Goal: Information Seeking & Learning: Check status

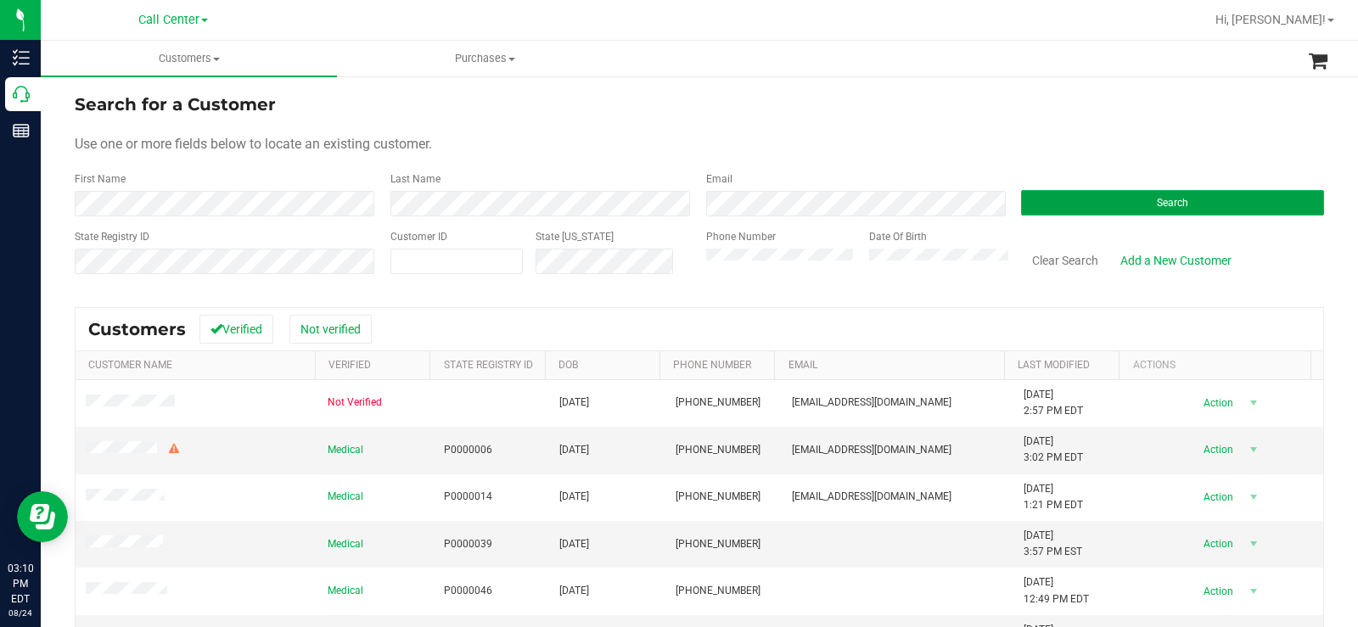
click at [1077, 199] on button "Search" at bounding box center [1172, 202] width 303 height 25
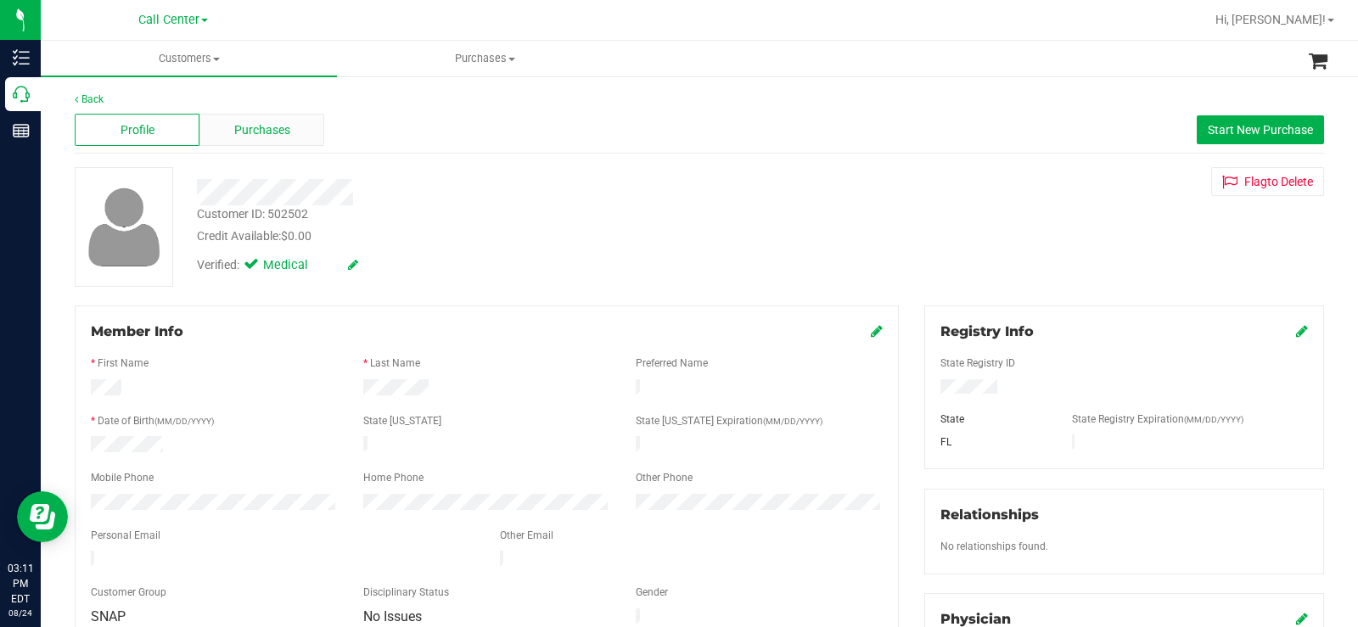
click at [244, 139] on div "Purchases" at bounding box center [261, 130] width 125 height 32
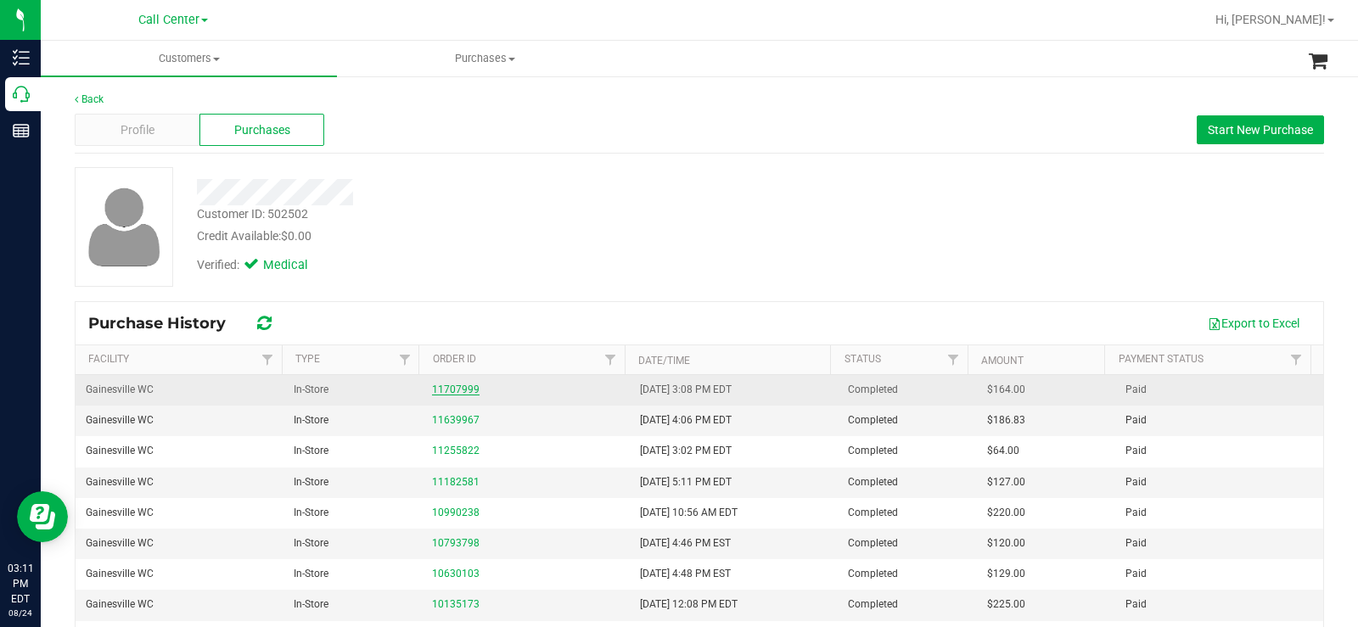
click at [457, 393] on link "11707999" at bounding box center [456, 390] width 48 height 12
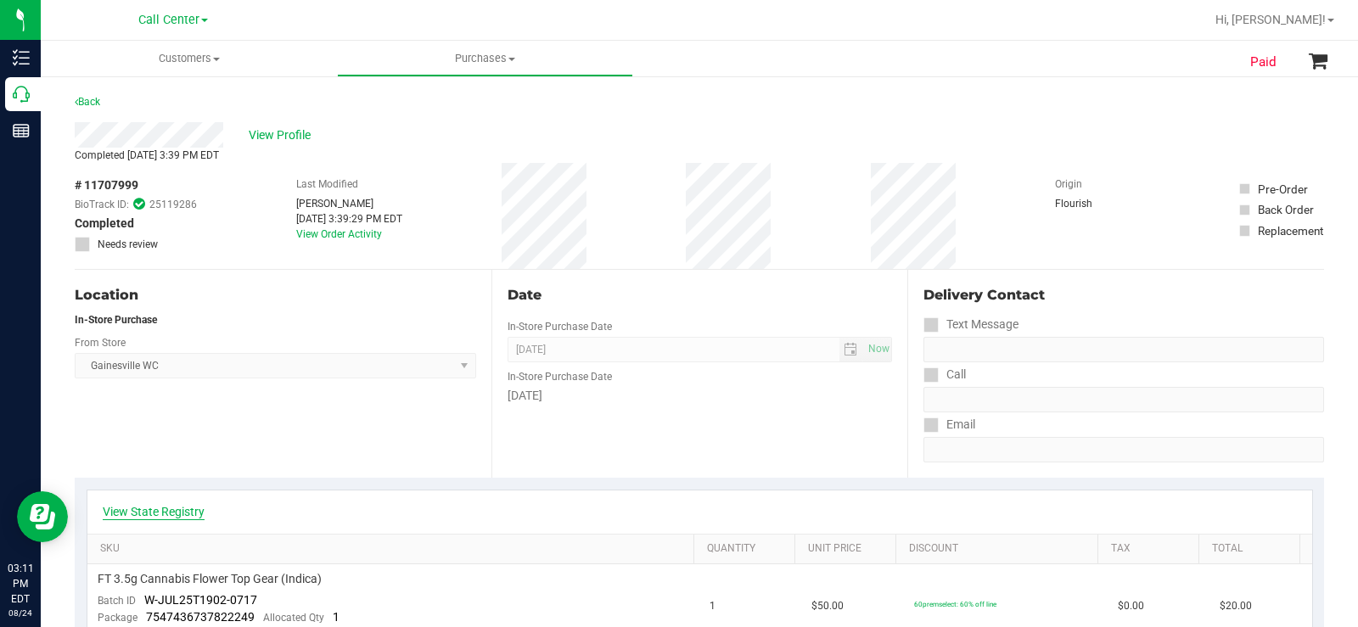
click at [182, 513] on link "View State Registry" at bounding box center [154, 511] width 102 height 17
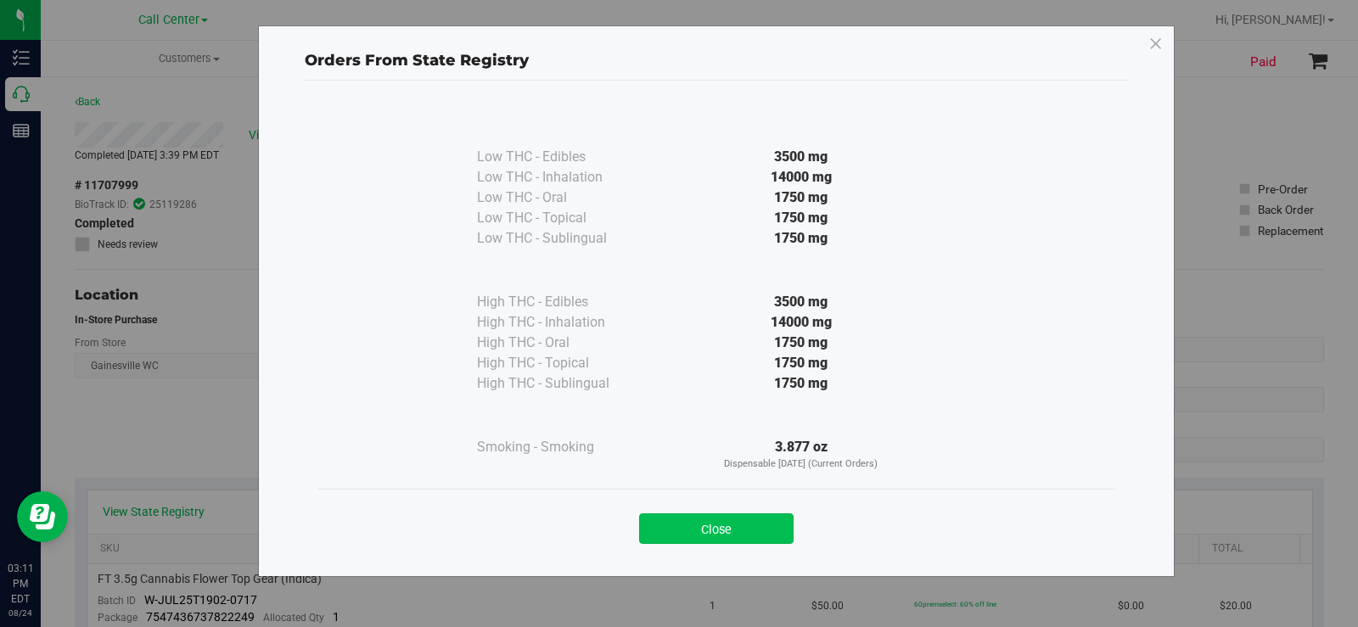
click at [698, 529] on button "Close" at bounding box center [716, 528] width 154 height 31
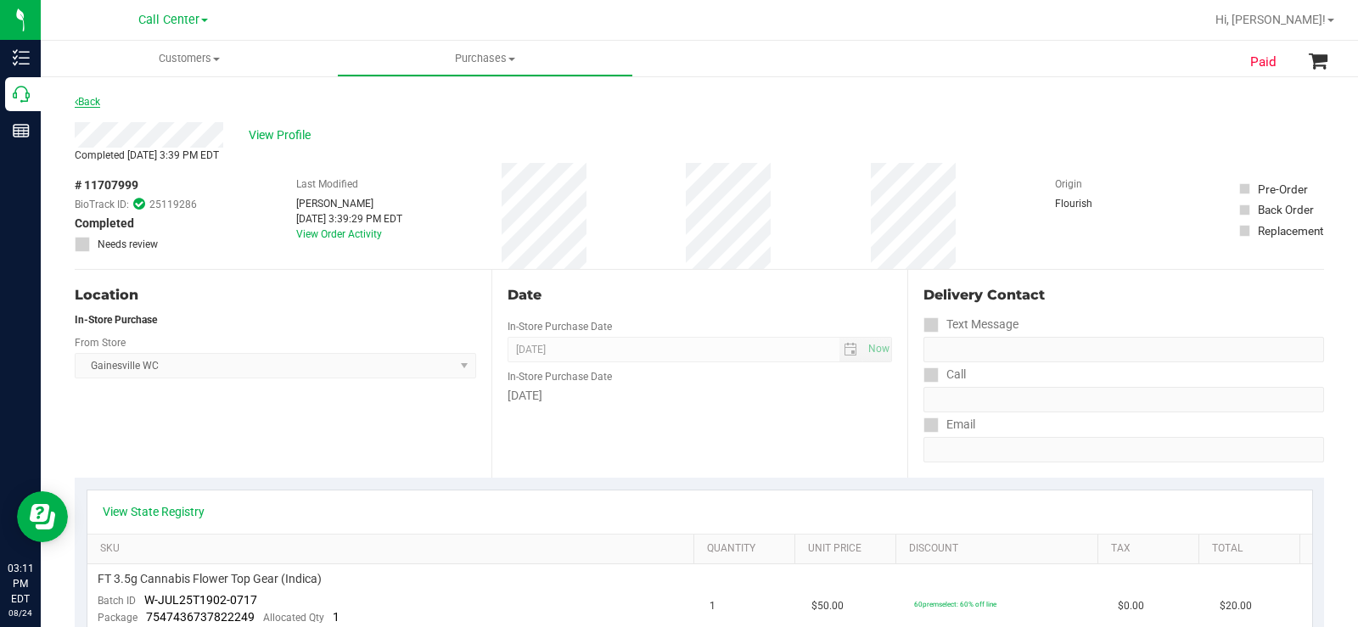
click at [92, 99] on link "Back" at bounding box center [87, 102] width 25 height 12
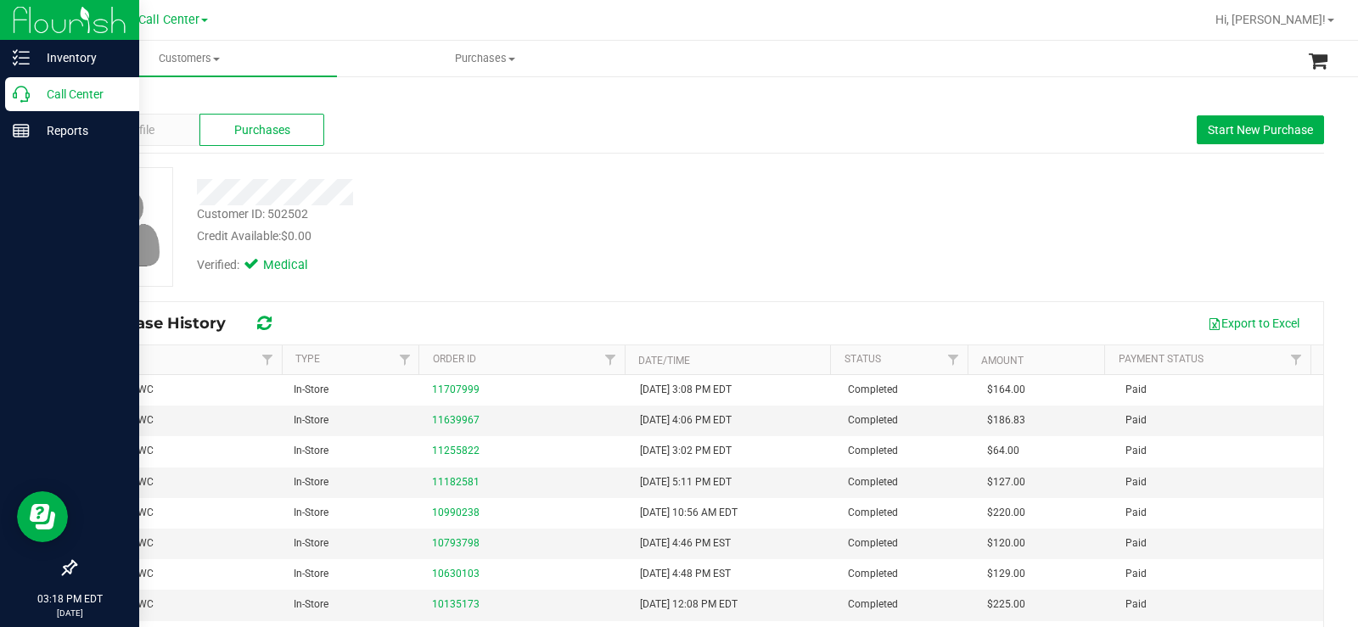
click at [18, 93] on icon at bounding box center [21, 94] width 17 height 17
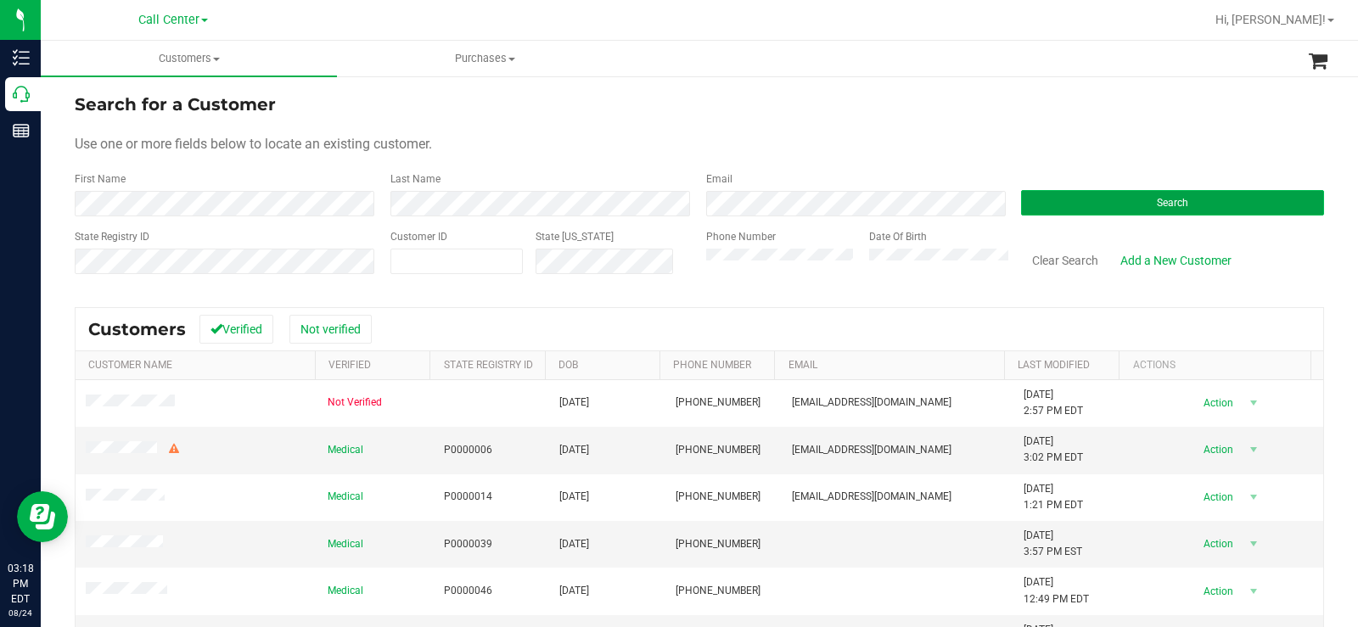
click at [1146, 196] on button "Search" at bounding box center [1172, 202] width 303 height 25
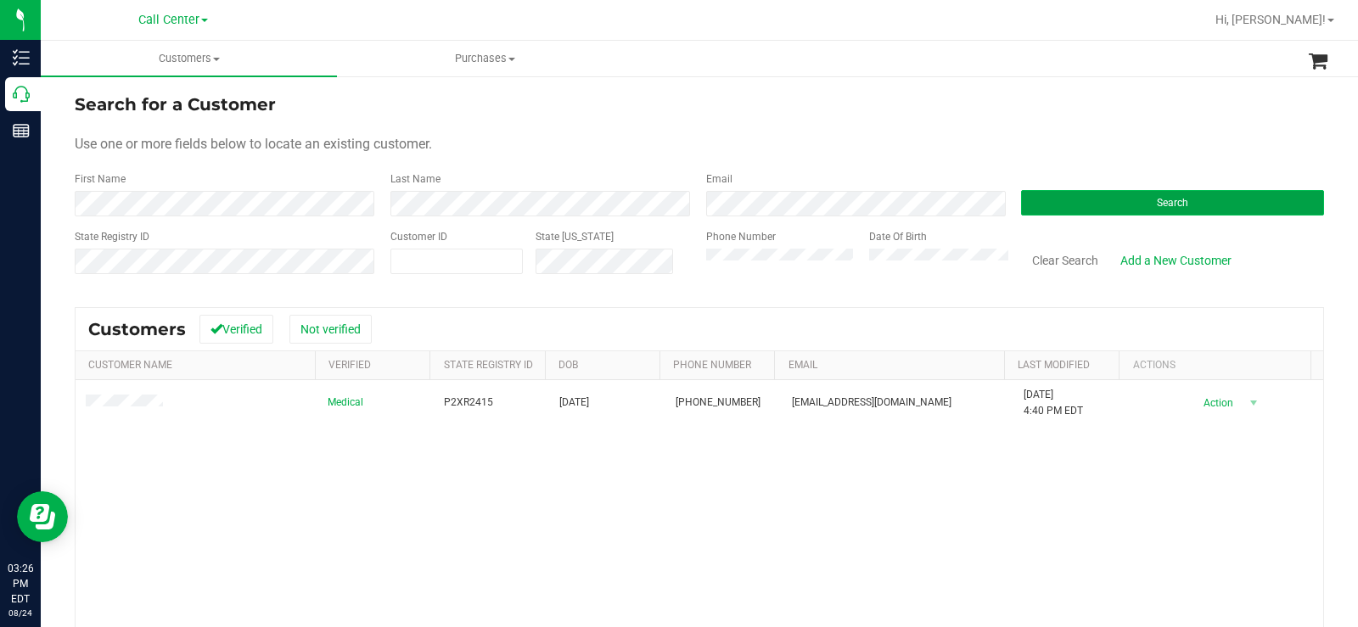
click at [1134, 207] on button "Search" at bounding box center [1172, 202] width 303 height 25
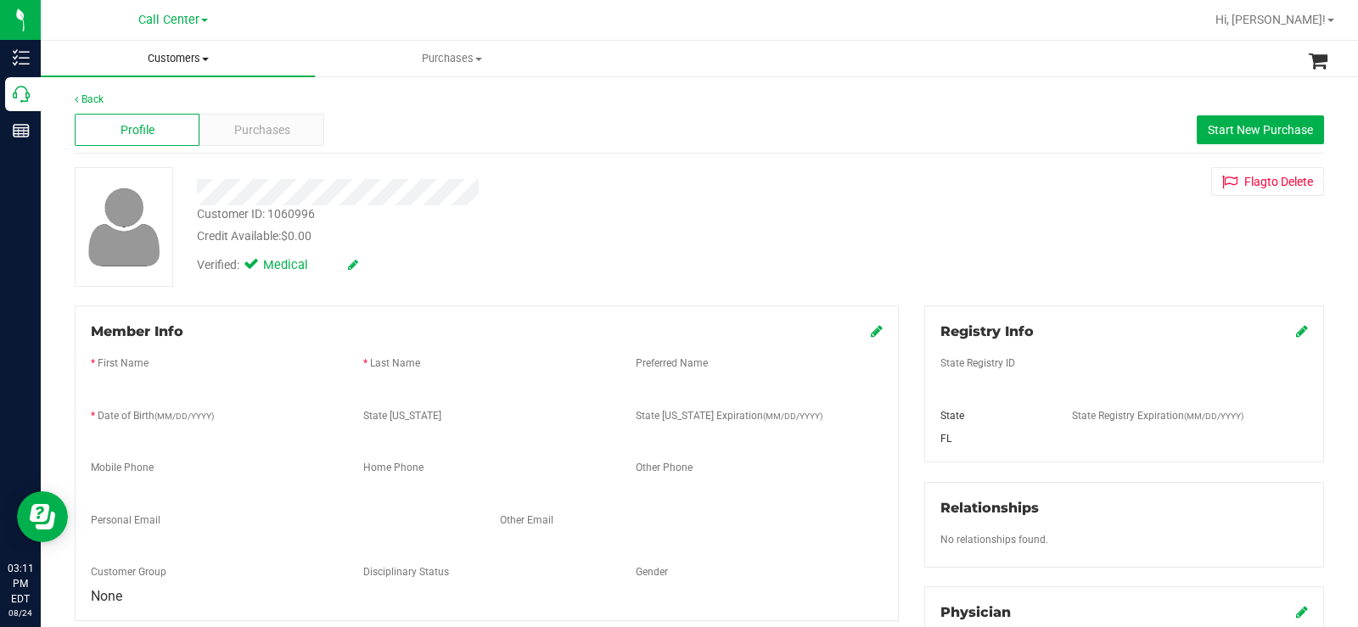
scroll to position [600, 0]
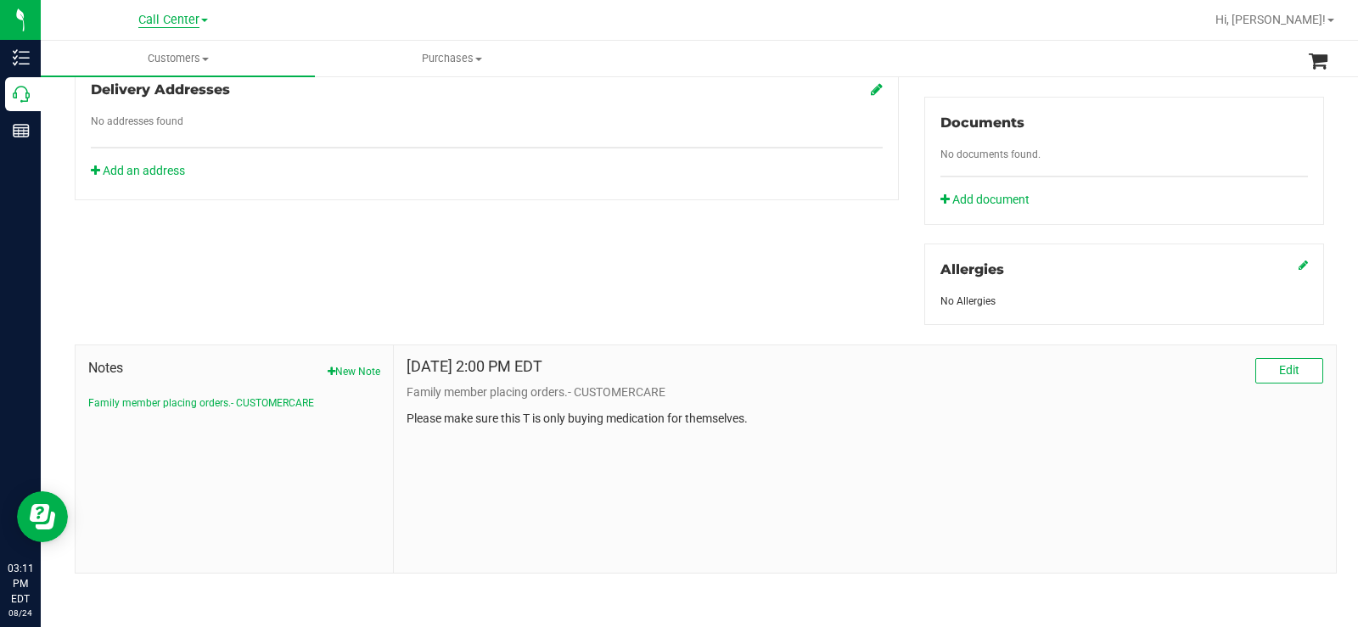
click at [182, 24] on span "Call Center" at bounding box center [168, 20] width 61 height 15
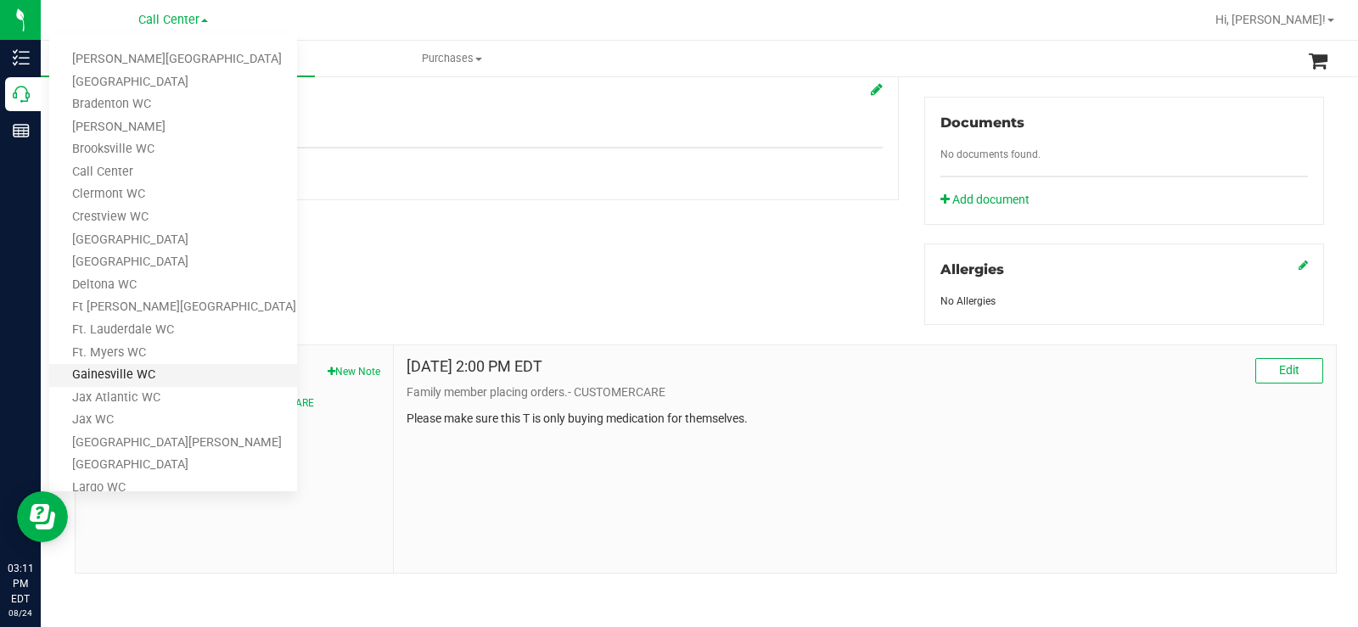
click at [165, 378] on link "Gainesville WC" at bounding box center [173, 375] width 248 height 23
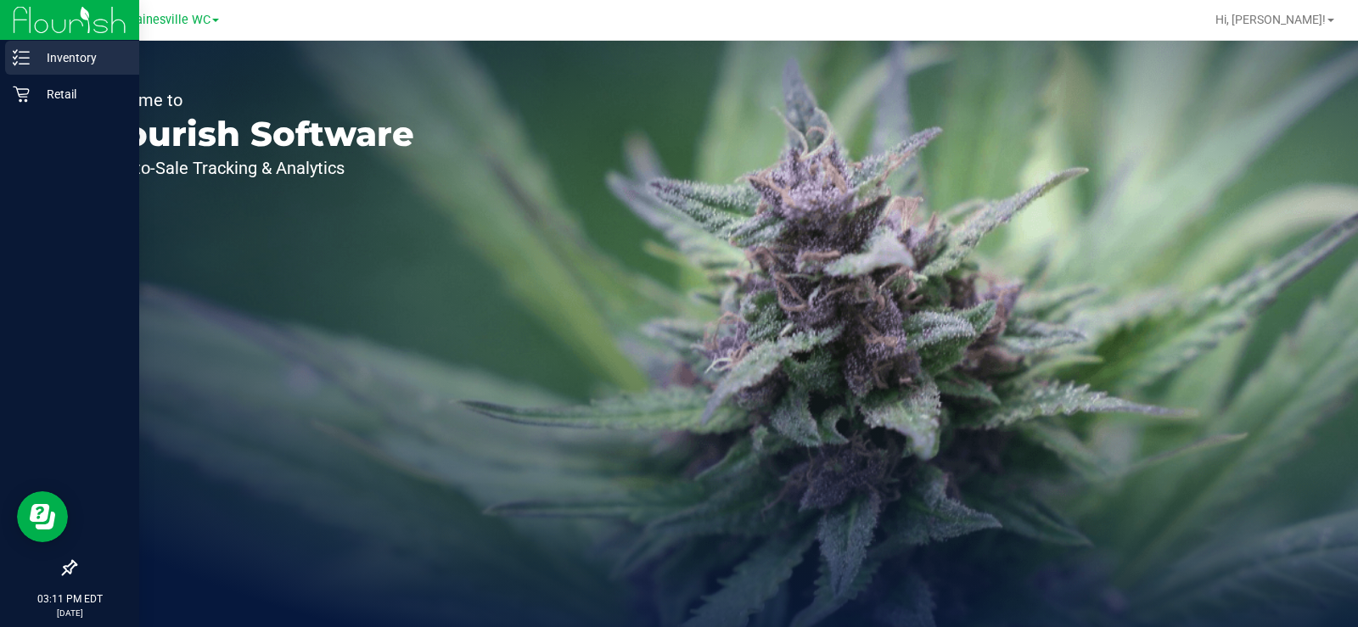
click at [44, 62] on p "Inventory" at bounding box center [81, 58] width 102 height 20
